Goal: Find contact information: Find contact information

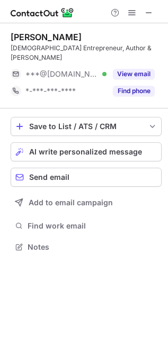
scroll to position [230, 168]
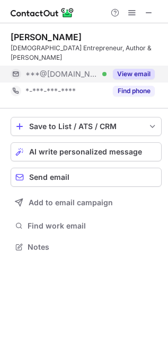
click at [149, 69] on button "View email" at bounding box center [134, 74] width 42 height 11
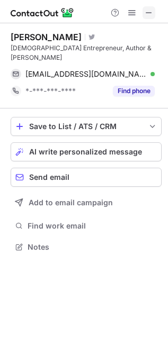
click at [152, 13] on span at bounding box center [148, 12] width 8 height 8
